Goal: Information Seeking & Learning: Learn about a topic

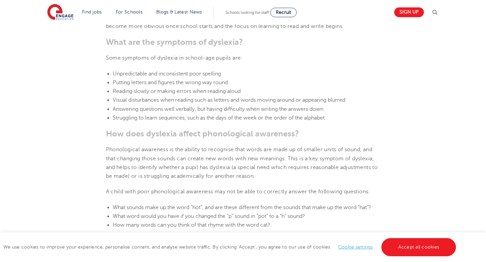
scroll to position [675, 0]
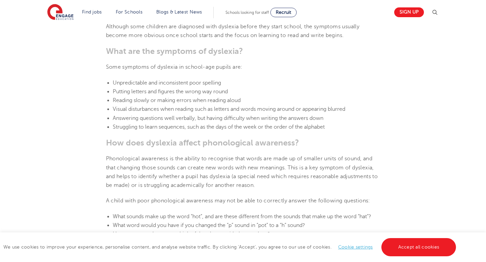
click at [136, 125] on span "Struggling to learn sequences, such as the days of the week or the order of the…" at bounding box center [219, 127] width 212 height 6
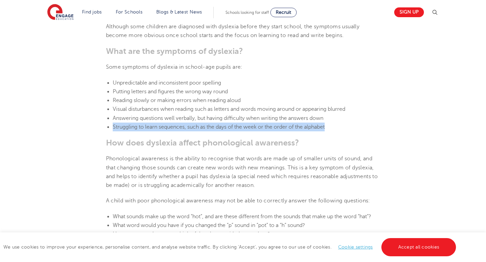
click at [136, 125] on span "Struggling to learn sequences, such as the days of the week or the order of the…" at bounding box center [219, 127] width 212 height 6
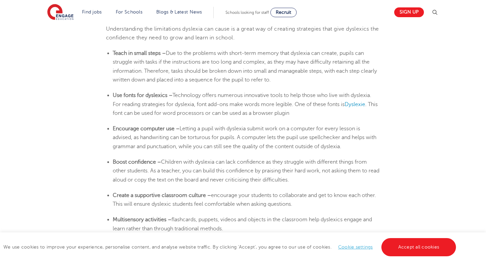
scroll to position [1141, 0]
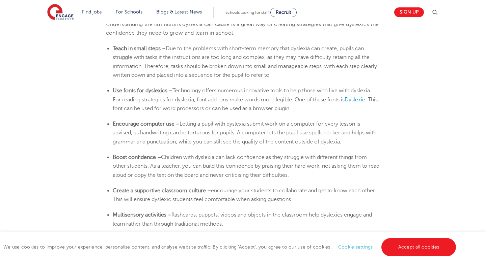
click at [166, 97] on span "Technology offers numerous innovative tools to help those who live with dyslexi…" at bounding box center [242, 95] width 258 height 15
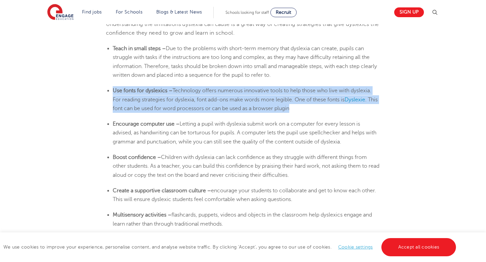
click at [329, 104] on li "Use fonts for dyslexics – Technology offers numerous innovative tools to help t…" at bounding box center [246, 99] width 267 height 27
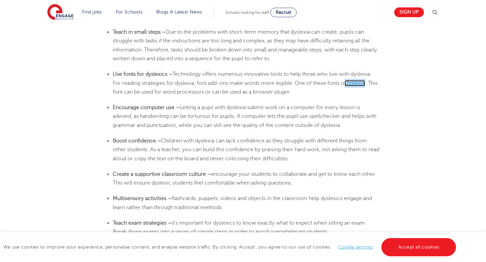
scroll to position [1171, 0]
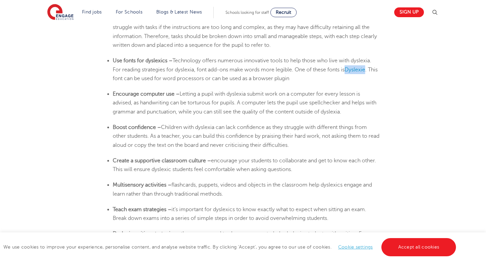
click at [230, 108] on li "Encourage computer use – Letting a pupil with [MEDICAL_DATA] submit work on a c…" at bounding box center [246, 103] width 267 height 27
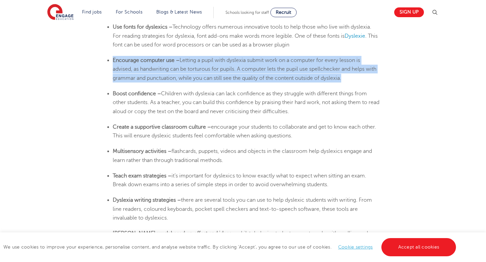
scroll to position [1205, 0]
click at [230, 108] on span "Children with dyslexia can lack confidence as they struggle with different thin…" at bounding box center [246, 102] width 266 height 24
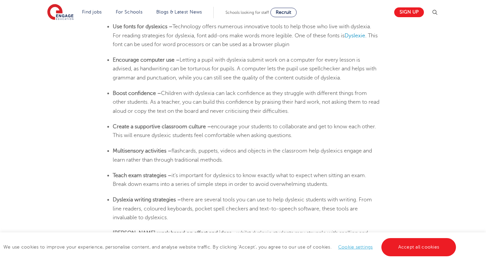
click at [230, 108] on span "Children with dyslexia can lack confidence as they struggle with different thin…" at bounding box center [246, 102] width 266 height 24
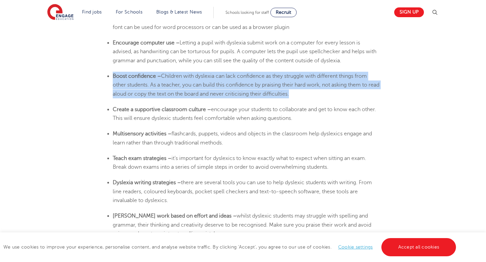
scroll to position [1223, 0]
click at [230, 117] on span "encourage your students to collaborate and get to know each other. This will en…" at bounding box center [244, 113] width 263 height 15
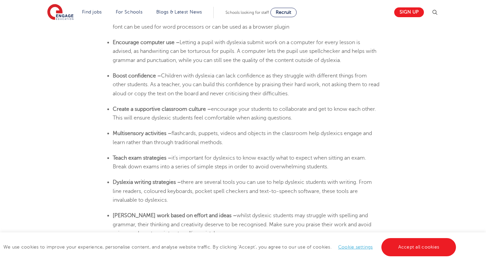
click at [230, 117] on span "encourage your students to collaborate and get to know each other. This will en…" at bounding box center [244, 113] width 263 height 15
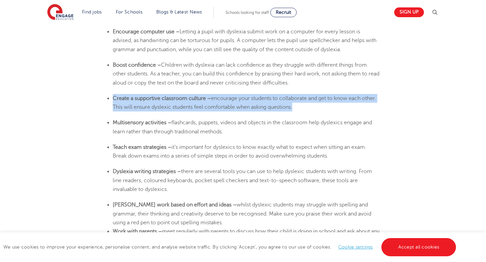
scroll to position [1239, 0]
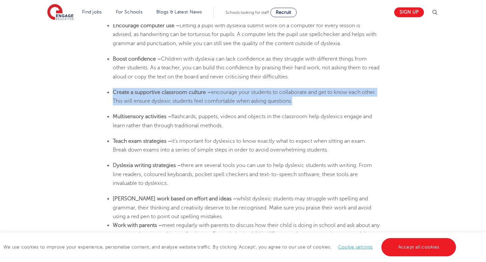
click at [230, 117] on span "flashcards, puppets, videos and objects in the classroom help dyslexics engage …" at bounding box center [242, 121] width 259 height 15
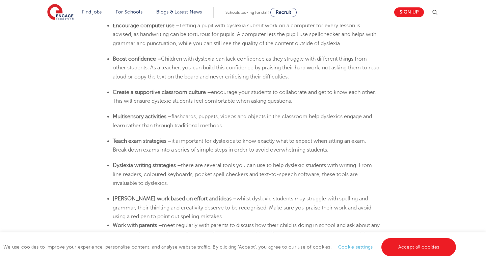
click at [230, 117] on span "flashcards, puppets, videos and objects in the classroom help dyslexics engage …" at bounding box center [242, 121] width 259 height 15
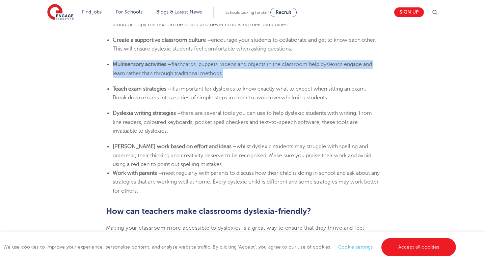
scroll to position [1293, 0]
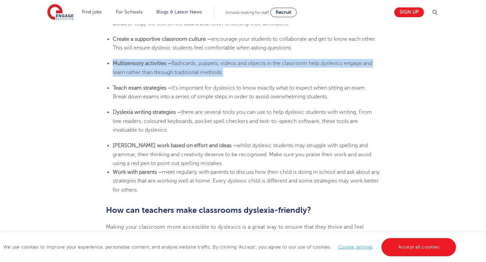
click at [220, 99] on span "it’s important for dyslexics to know exactly what to expect when sitting an exa…" at bounding box center [239, 92] width 253 height 15
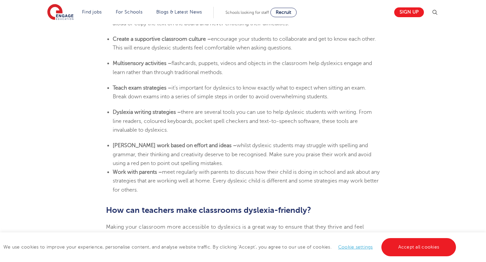
click at [220, 99] on span "it’s important for dyslexics to know exactly what to expect when sitting an exa…" at bounding box center [239, 92] width 253 height 15
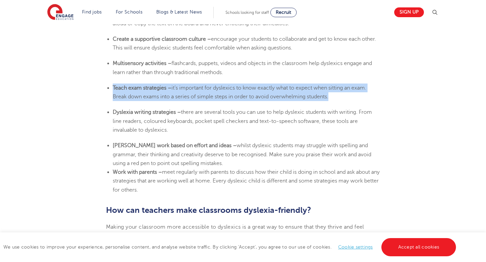
click at [224, 122] on span "there are several tools you can use to help dyslexic students with writing. Fro…" at bounding box center [242, 121] width 259 height 24
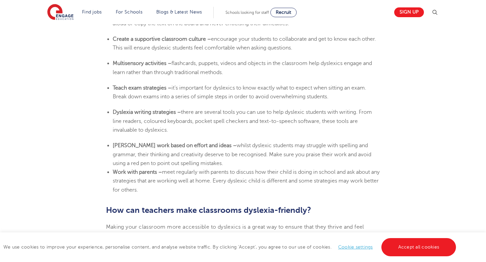
click at [224, 122] on span "there are several tools you can use to help dyslexic students with writing. Fro…" at bounding box center [242, 121] width 259 height 24
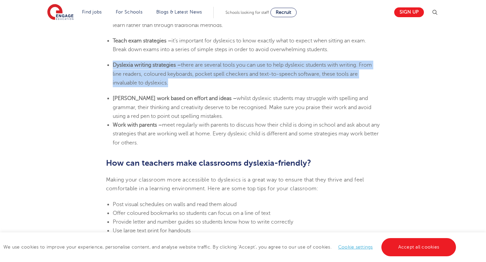
scroll to position [1341, 0]
click at [217, 120] on li "[PERSON_NAME] work based on effort and ideas – whilst dyslexic students may str…" at bounding box center [246, 106] width 267 height 27
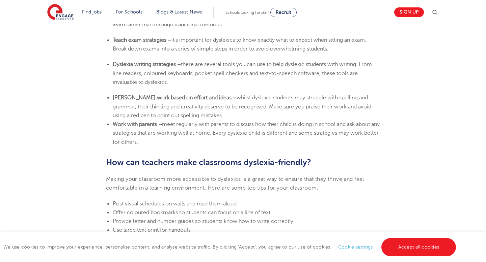
click at [217, 120] on li "[PERSON_NAME] work based on effort and ideas – whilst dyslexic students may str…" at bounding box center [246, 106] width 267 height 27
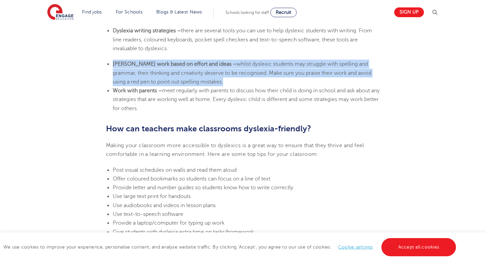
scroll to position [1376, 0]
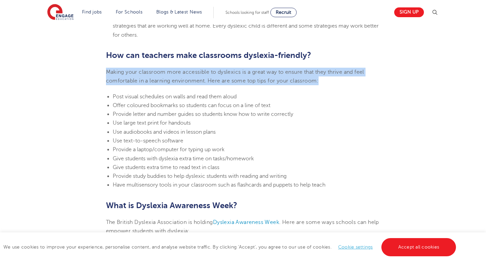
scroll to position [1454, 0]
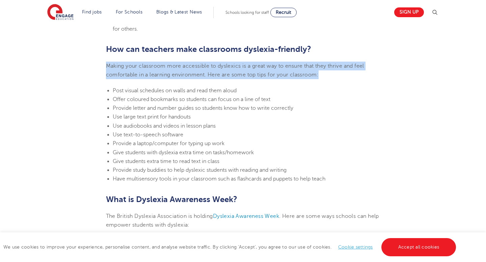
click at [137, 98] on span "Offer coloured bookmarks so students can focus on a line of text" at bounding box center [191, 99] width 157 height 6
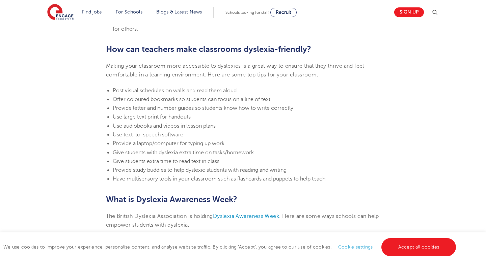
click at [137, 98] on span "Offer coloured bookmarks so students can focus on a line of text" at bounding box center [191, 99] width 157 height 6
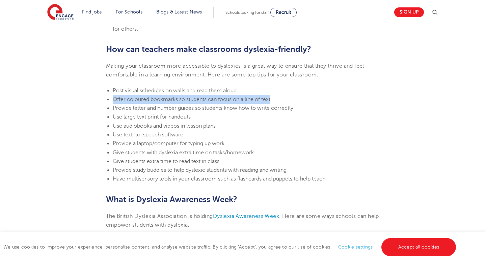
click at [137, 112] on li "Provide letter and number guides so students know how to write correctly" at bounding box center [246, 108] width 267 height 9
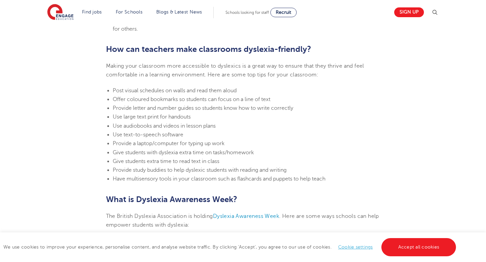
click at [137, 112] on li "Provide letter and number guides so students know how to write correctly" at bounding box center [246, 108] width 267 height 9
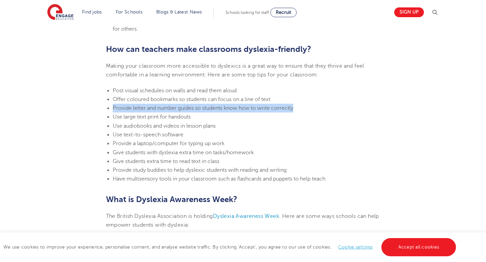
click at [137, 123] on span "Use audiobooks and videos in lesson plans" at bounding box center [164, 126] width 103 height 6
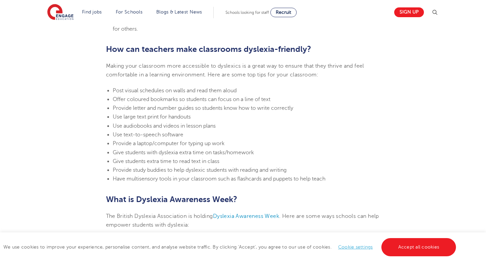
click at [137, 123] on span "Use audiobooks and videos in lesson plans" at bounding box center [164, 126] width 103 height 6
click at [133, 120] on li "Use large text print for handouts" at bounding box center [246, 117] width 267 height 9
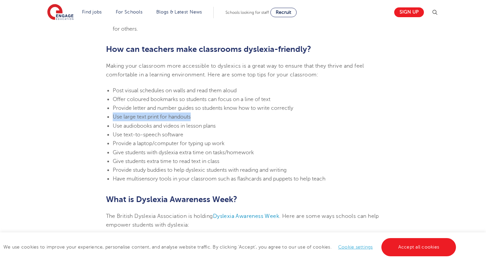
click at [134, 129] on li "Use audiobooks and videos in lesson plans" at bounding box center [246, 126] width 267 height 9
click at [134, 137] on span "Use text-to-speech software" at bounding box center [148, 135] width 70 height 6
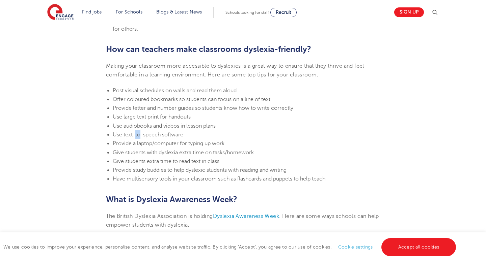
click at [134, 137] on span "Use text-to-speech software" at bounding box center [148, 135] width 70 height 6
click at [134, 146] on span "Provide a laptop/computer for typing up work" at bounding box center [169, 144] width 112 height 6
click at [134, 154] on span "Give students with dyslexia extra time on tasks/homework" at bounding box center [183, 153] width 141 height 6
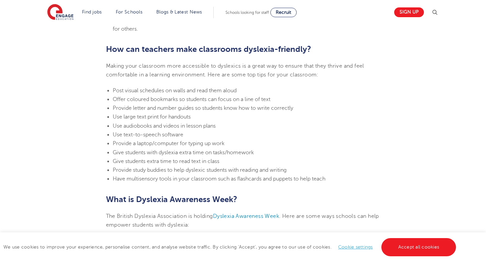
click at [134, 154] on span "Give students with dyslexia extra time on tasks/homework" at bounding box center [183, 153] width 141 height 6
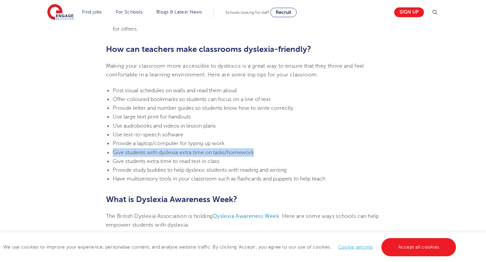
click at [134, 165] on li "Give students extra time to read text in class" at bounding box center [246, 161] width 267 height 9
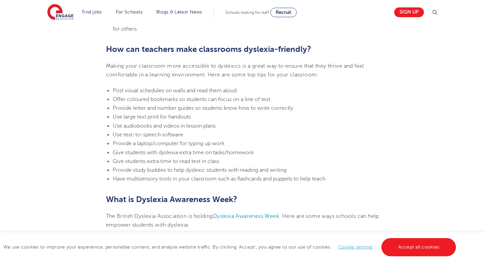
click at [134, 165] on li "Give students extra time to read text in class" at bounding box center [246, 161] width 267 height 9
click at [135, 171] on span "Provide study buddies to help dyslexic students with reading and writing" at bounding box center [200, 170] width 174 height 6
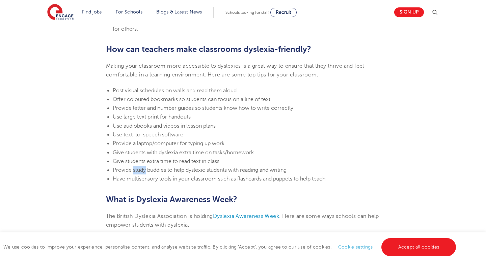
click at [135, 171] on span "Provide study buddies to help dyslexic students with reading and writing" at bounding box center [200, 170] width 174 height 6
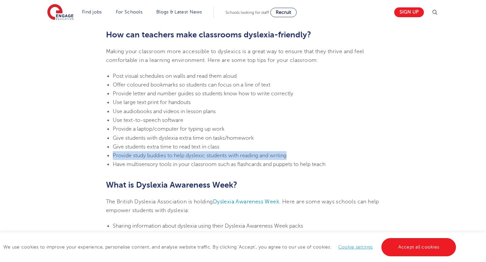
scroll to position [1471, 0]
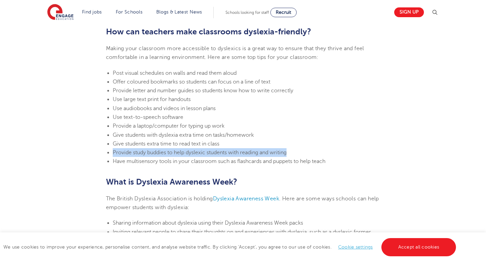
click at [133, 160] on span "Have multisensory tools in your classroom such as flashcards and puppets to hel…" at bounding box center [219, 161] width 212 height 6
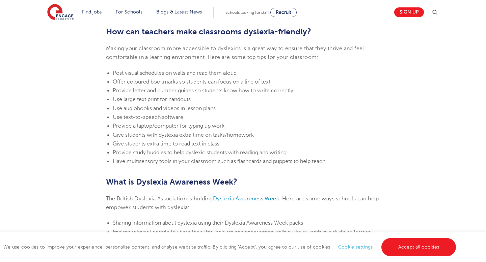
click at [133, 160] on span "Have multisensory tools in your classroom such as flashcards and puppets to hel…" at bounding box center [219, 161] width 212 height 6
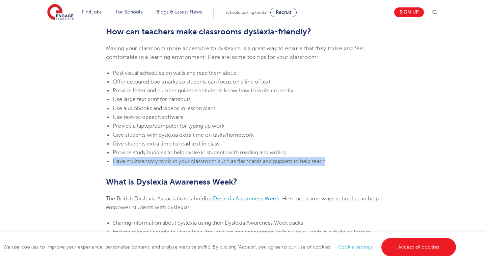
click at [133, 160] on span "Have multisensory tools in your classroom such as flashcards and puppets to hel…" at bounding box center [219, 161] width 212 height 6
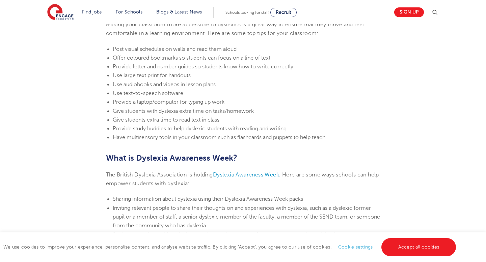
scroll to position [1497, 0]
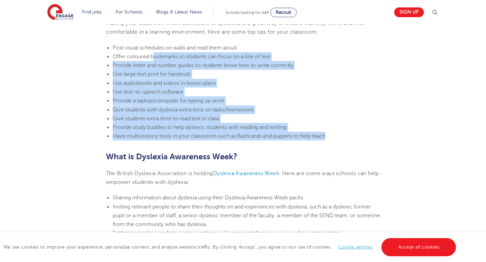
drag, startPoint x: 331, startPoint y: 135, endPoint x: 154, endPoint y: 60, distance: 192.1
click at [154, 60] on ul "Post visual schedules on walls and read them aloud Offer coloured bookmarks so …" at bounding box center [243, 91] width 274 height 97
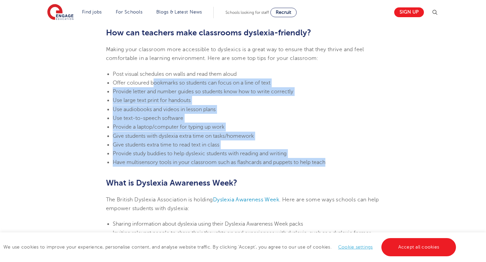
scroll to position [1471, 0]
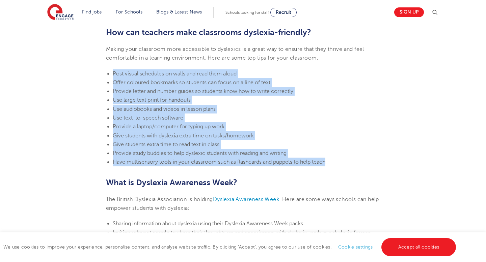
click at [113, 73] on span "Post visual schedules on walls and read them aloud" at bounding box center [175, 74] width 124 height 6
copy ul "Post visual schedules on walls and read them aloud Offer coloured bookmarks so …"
